Goal: Obtain resource: Download file/media

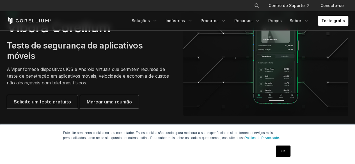
scroll to position [45, 0]
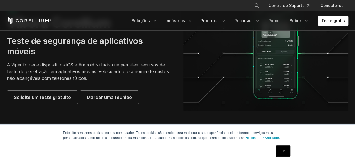
click at [282, 154] on link "OK" at bounding box center [283, 151] width 14 height 11
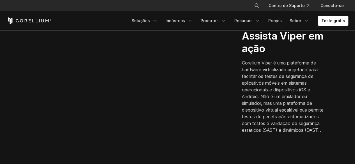
scroll to position [168, 0]
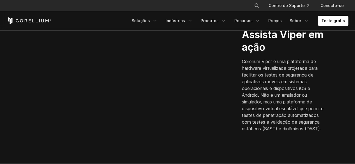
drag, startPoint x: 243, startPoint y: 61, endPoint x: 324, endPoint y: 129, distance: 105.2
click at [324, 129] on p "Corellium Viper é uma plataforma de hardware virtualizada projetada para facili…" at bounding box center [284, 95] width 85 height 74
copy font "Corellium Viper é uma plataforma de hardware virtualizada projetada para facili…"
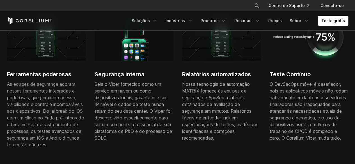
scroll to position [370, 0]
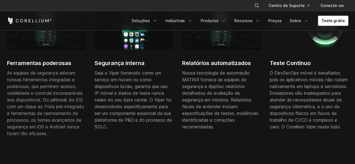
drag, startPoint x: 8, startPoint y: 61, endPoint x: 119, endPoint y: 89, distance: 114.9
click at [119, 89] on div "Ferramentas poderosas As equipes de segurança adoram nossas ferramentas integra…" at bounding box center [182, 74] width 350 height 147
drag, startPoint x: 6, startPoint y: 73, endPoint x: 105, endPoint y: 123, distance: 110.1
click at [105, 123] on div "Ferramentas poderosas As equipes de segurança adoram nossas ferramentas integra…" at bounding box center [177, 81] width 352 height 161
click at [99, 131] on div "Segurança interna Seja o Viper fornecido como um serviço em nuvem ou como dispo…" at bounding box center [134, 69] width 79 height 136
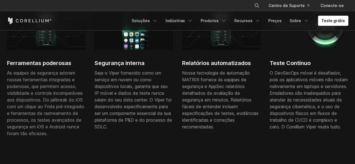
click at [99, 131] on div "Segurança interna Seja o Viper fornecido como um serviço em nuvem ou como dispo…" at bounding box center [134, 69] width 79 height 136
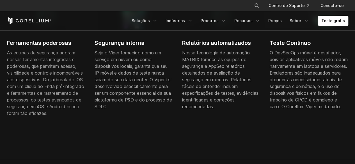
scroll to position [417, 0]
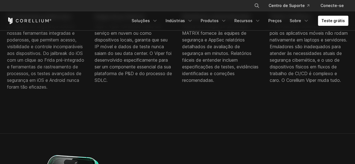
click at [269, 67] on div "Ferramentas poderosas As equipes de segurança adoram nossas ferramentas integra…" at bounding box center [182, 28] width 350 height 147
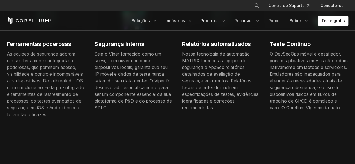
click at [6, 54] on div "Ferramentas poderosas As equipes de segurança adoram nossas ferramentas integra…" at bounding box center [177, 62] width 352 height 161
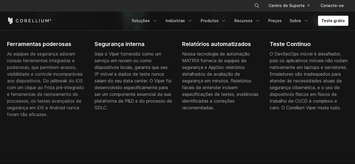
click at [6, 54] on div "Ferramentas poderosas As equipes de segurança adoram nossas ferramentas integra…" at bounding box center [177, 62] width 352 height 161
drag, startPoint x: 6, startPoint y: 54, endPoint x: 162, endPoint y: 122, distance: 170.0
click at [162, 122] on div "Ferramentas poderosas As equipes de segurança adoram nossas ferramentas integra…" at bounding box center [182, 55] width 350 height 147
drag, startPoint x: 33, startPoint y: 52, endPoint x: 129, endPoint y: 128, distance: 122.4
click at [129, 128] on div "Ferramentas poderosas As equipes de segurança adoram nossas ferramentas integra…" at bounding box center [182, 55] width 350 height 147
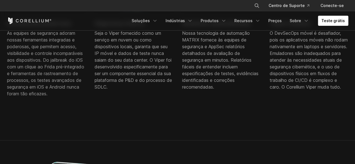
scroll to position [412, 0]
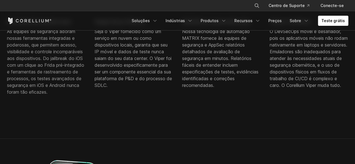
drag, startPoint x: 129, startPoint y: 128, endPoint x: 49, endPoint y: 83, distance: 91.5
click at [49, 83] on div "Ferramentas poderosas As equipes de segurança adoram nossas ferramentas integra…" at bounding box center [177, 40] width 352 height 170
drag, startPoint x: 49, startPoint y: 83, endPoint x: 38, endPoint y: 83, distance: 11.5
click at [38, 83] on font "As equipes de segurança adoram nossas ferramentas integradas e poderosas, que p…" at bounding box center [45, 62] width 77 height 66
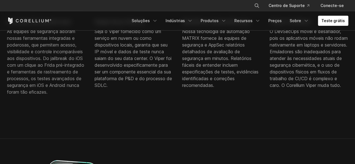
click at [38, 83] on font "As equipes de segurança adoram nossas ferramentas integradas e poderosas, que p…" at bounding box center [45, 62] width 77 height 66
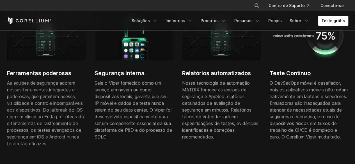
scroll to position [305, 0]
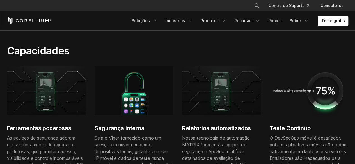
click at [149, 98] on img at bounding box center [134, 90] width 79 height 49
click at [52, 100] on img at bounding box center [46, 90] width 79 height 49
click at [49, 37] on section "Capacidades Ferramentas poderosas As equipes de segurança adoram nossas ferrame…" at bounding box center [177, 136] width 355 height 219
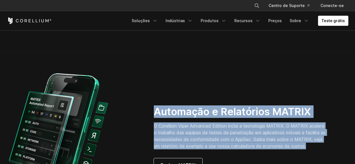
scroll to position [556, 0]
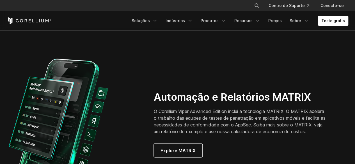
drag, startPoint x: 47, startPoint y: 47, endPoint x: 58, endPoint y: 3, distance: 45.2
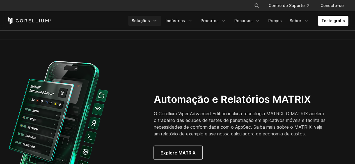
click at [150, 20] on font "Soluções" at bounding box center [141, 20] width 18 height 5
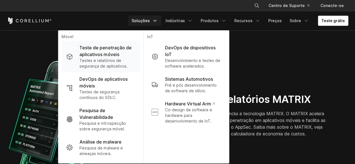
click at [108, 60] on font "Testes e relatórios de segurança de aplicativos." at bounding box center [103, 63] width 48 height 10
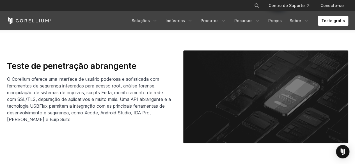
scroll to position [869, 0]
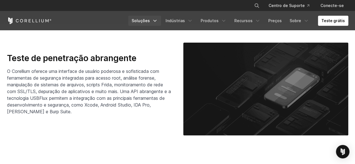
click at [158, 19] on icon "Menu de navegação" at bounding box center [155, 21] width 6 height 6
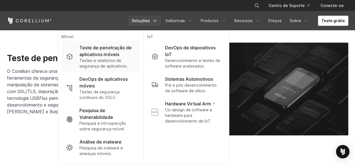
click at [111, 54] on font "Teste de penetração de aplicativos móveis" at bounding box center [105, 51] width 52 height 12
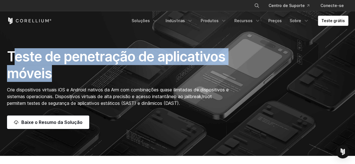
drag, startPoint x: 11, startPoint y: 55, endPoint x: 53, endPoint y: 73, distance: 46.3
click at [53, 73] on h1 "Teste de penetração de aplicativos móveis" at bounding box center [119, 65] width 224 height 34
click at [19, 57] on font "Teste de penetração de aplicativos móveis" at bounding box center [116, 64] width 218 height 33
drag, startPoint x: 8, startPoint y: 54, endPoint x: 53, endPoint y: 73, distance: 48.8
click at [53, 73] on h1 "Teste de penetração de aplicativos móveis" at bounding box center [119, 65] width 224 height 34
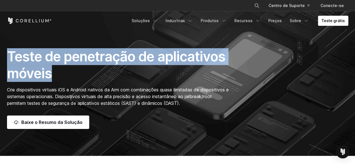
copy font "Teste de penetração de aplicativos móveis"
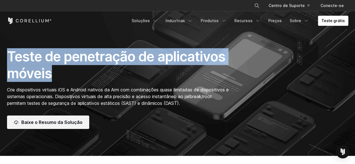
click at [62, 124] on font "Baixe o Resumo da Solução" at bounding box center [51, 123] width 61 height 6
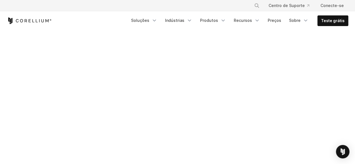
scroll to position [226, 0]
